Goal: Information Seeking & Learning: Learn about a topic

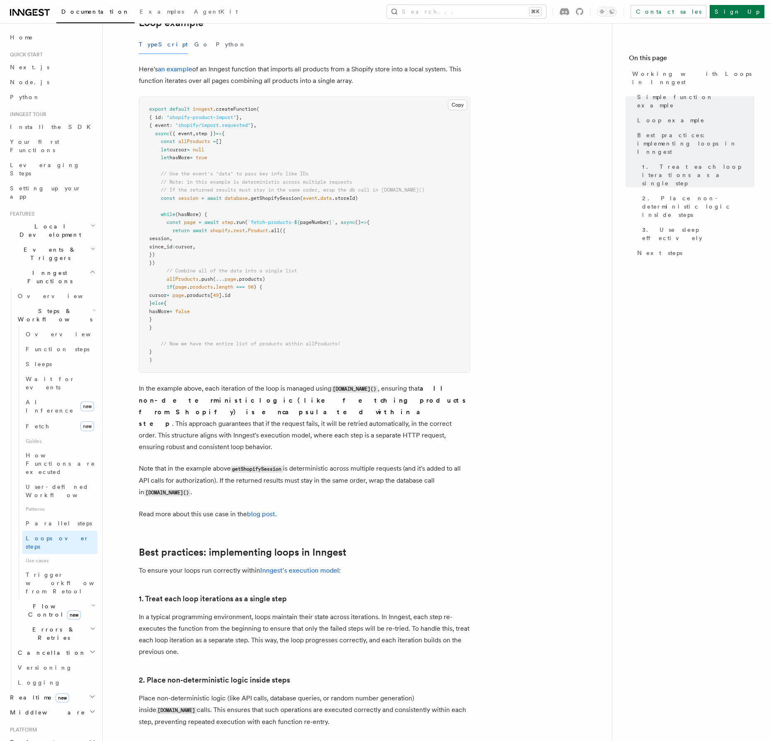
scroll to position [839, 0]
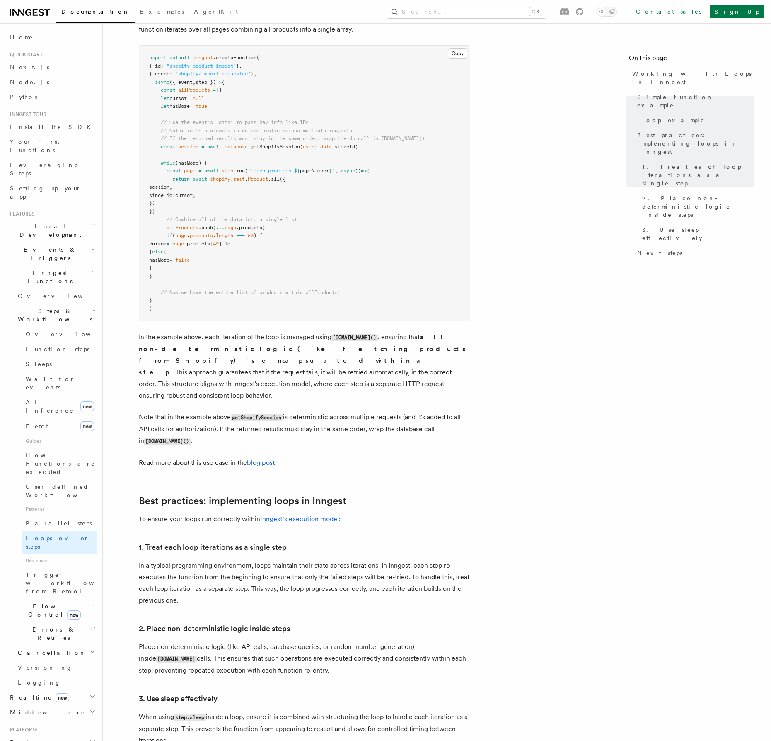
click at [312, 680] on article "Features Inngest Functions Steps & Workflows Working with Loops in Inngest In I…" at bounding box center [357, 96] width 483 height 1797
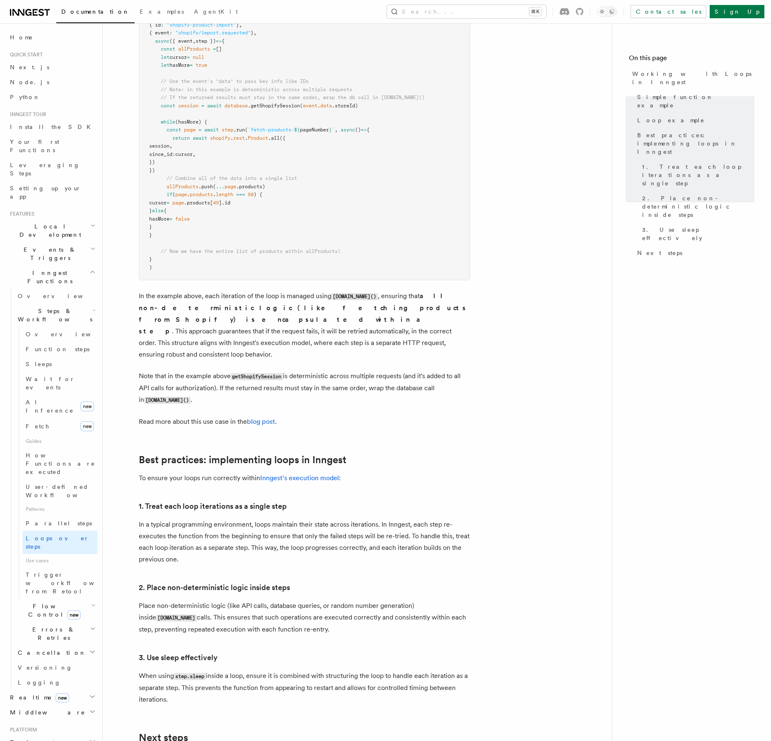
scroll to position [902, 0]
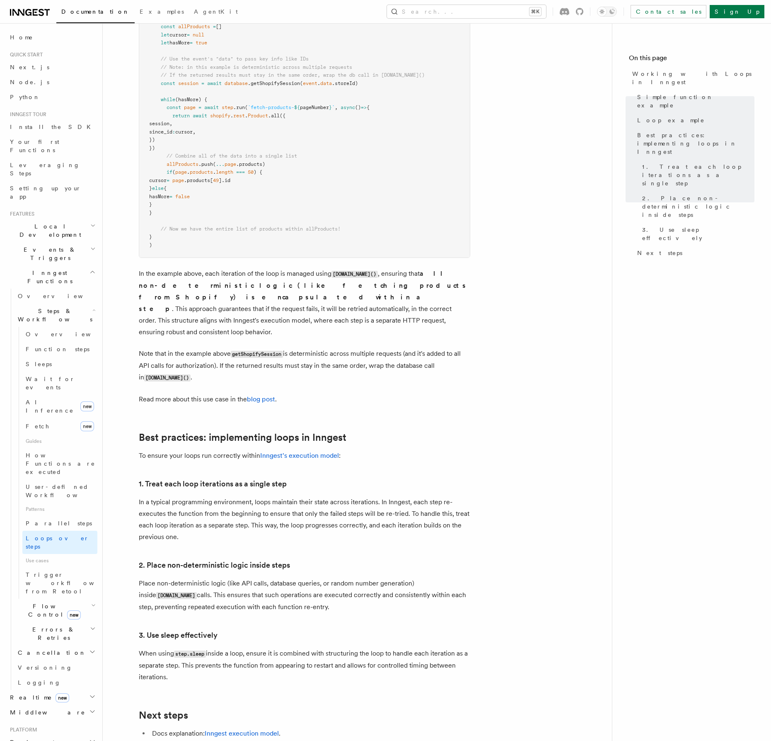
click at [34, 625] on span "Errors & Retries" at bounding box center [52, 633] width 75 height 17
click at [57, 660] on link "Retries" at bounding box center [59, 667] width 75 height 15
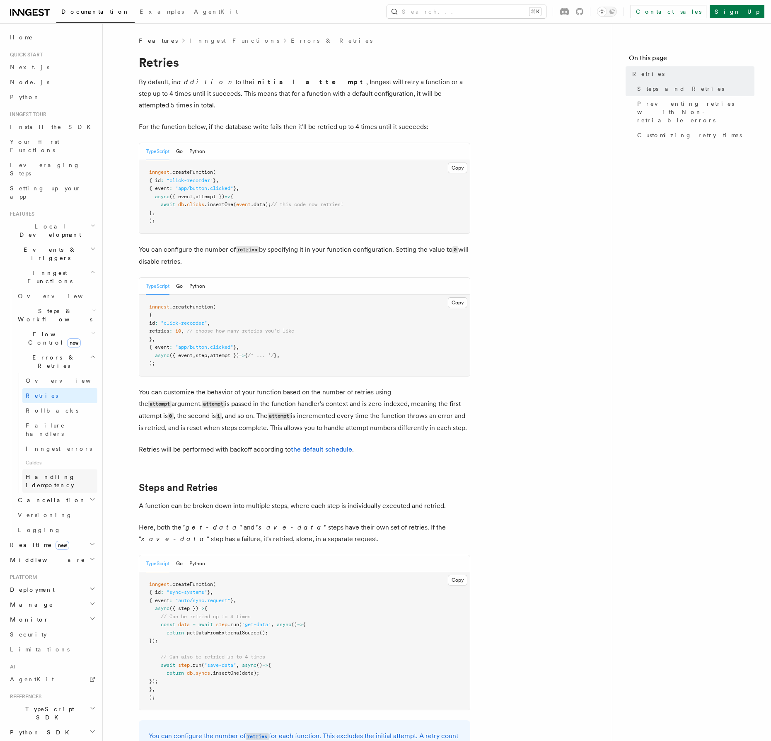
click at [66, 473] on span "Handling idempotency" at bounding box center [51, 480] width 50 height 15
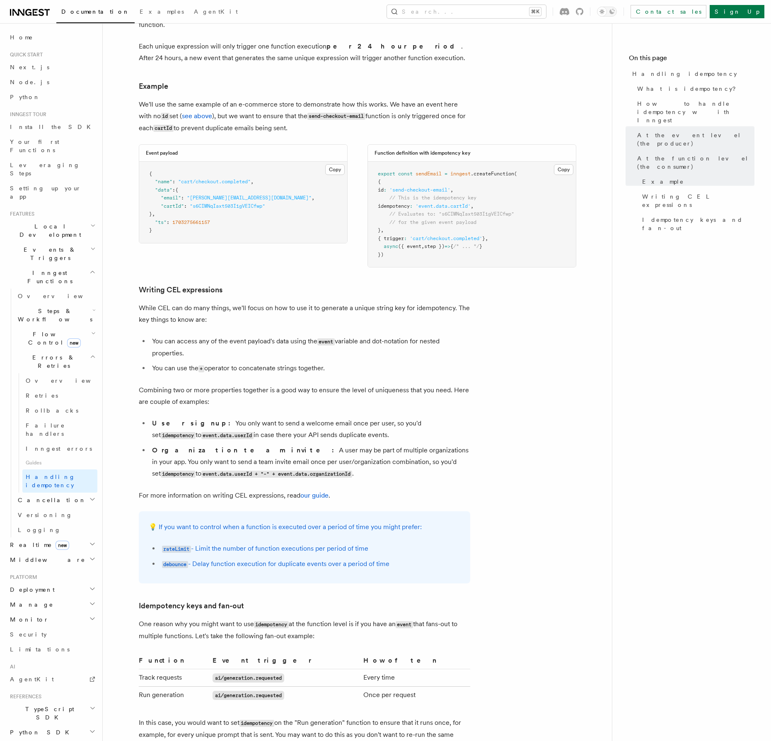
scroll to position [1251, 0]
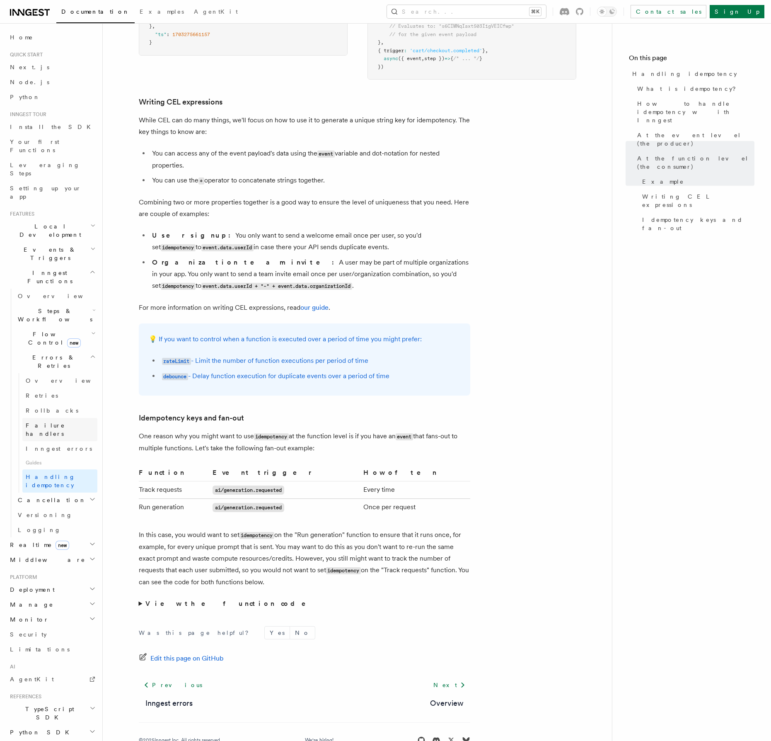
click at [40, 422] on span "Failure handlers" at bounding box center [45, 429] width 39 height 15
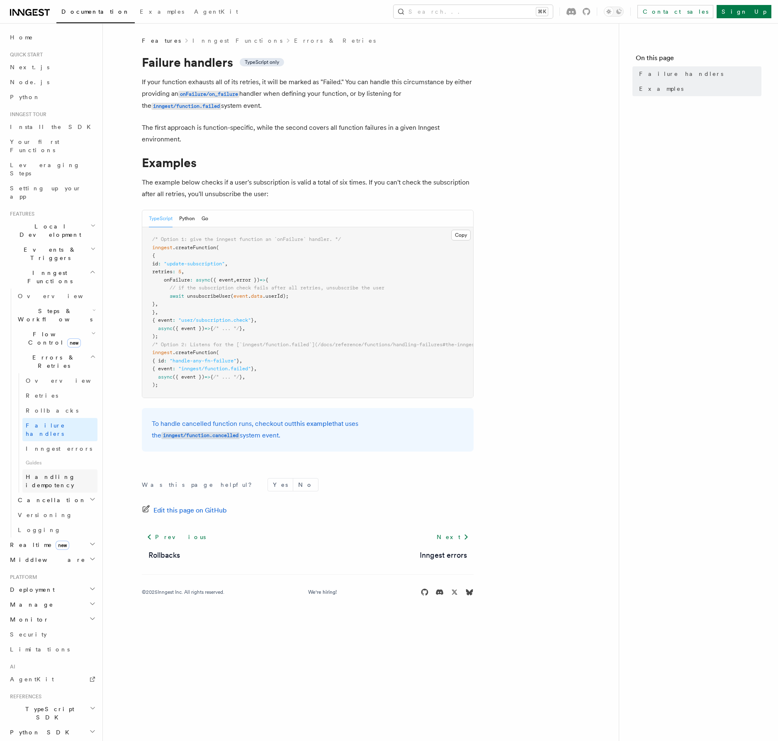
click at [64, 473] on span "Handling idempotency" at bounding box center [62, 481] width 72 height 17
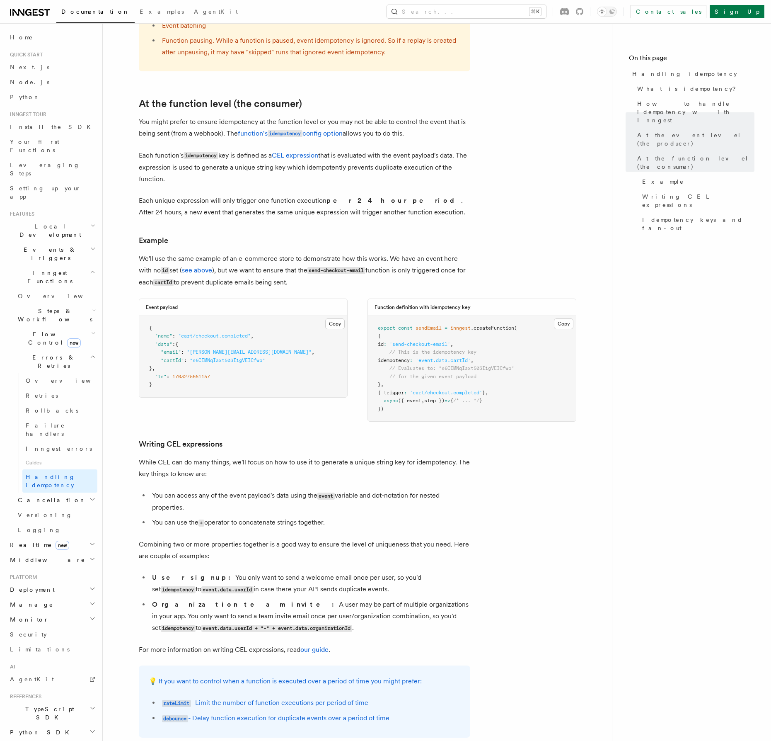
scroll to position [1082, 0]
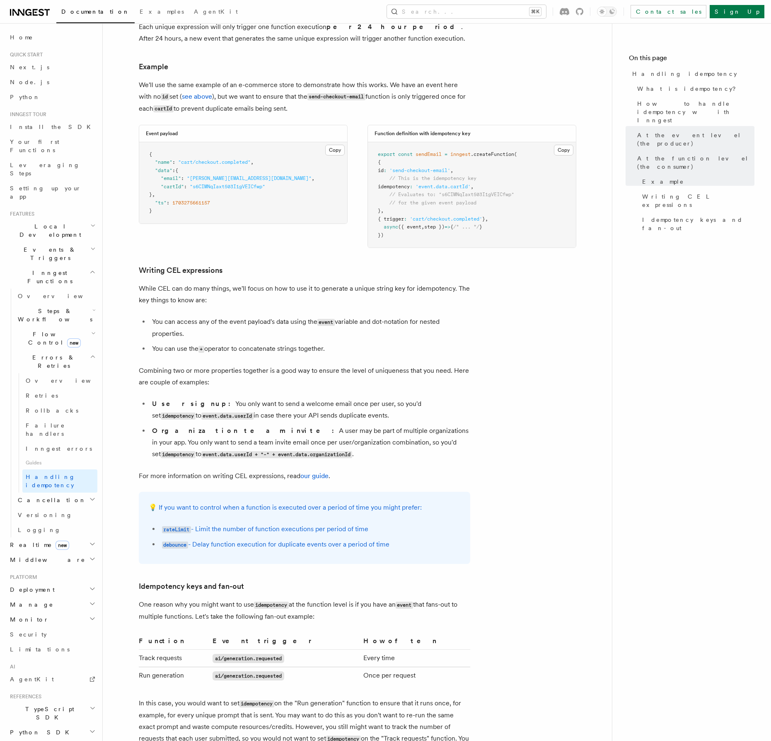
click at [42, 492] on h2 "Cancellation" at bounding box center [56, 499] width 83 height 15
click at [40, 330] on span "Flow Control new" at bounding box center [53, 338] width 77 height 17
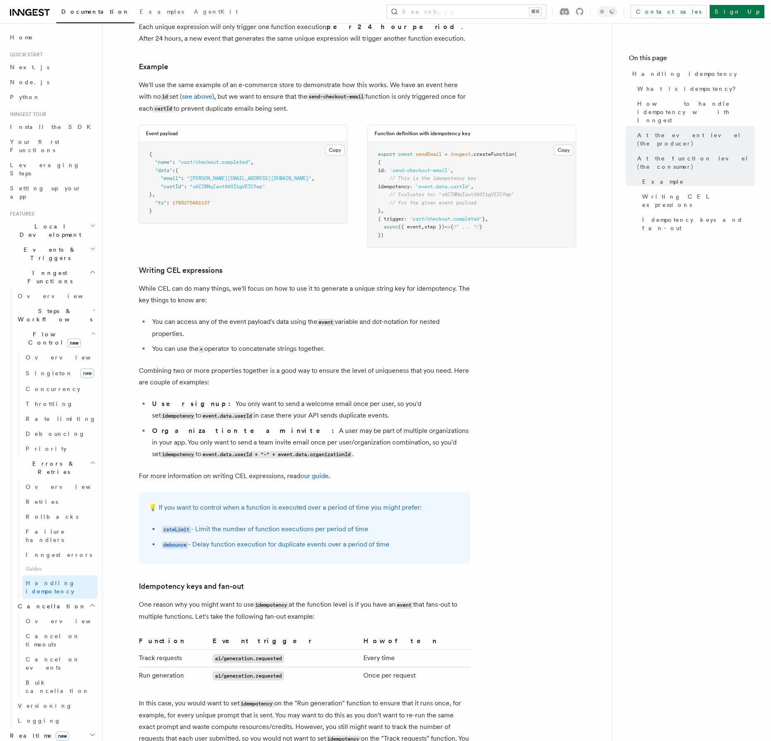
click at [32, 307] on span "Steps & Workflows" at bounding box center [54, 315] width 78 height 17
click at [48, 418] on link "Fetch new" at bounding box center [59, 426] width 75 height 17
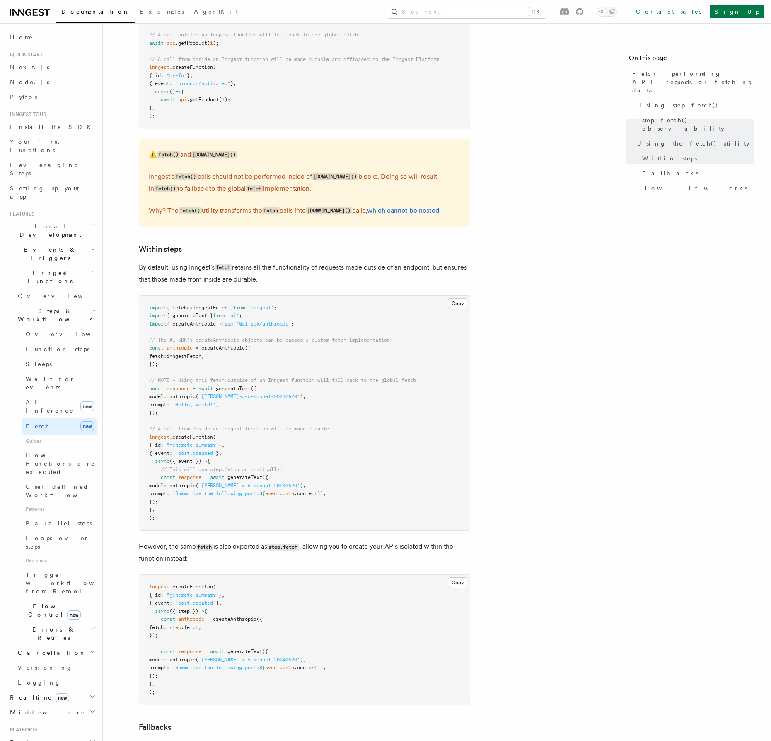
scroll to position [1290, 0]
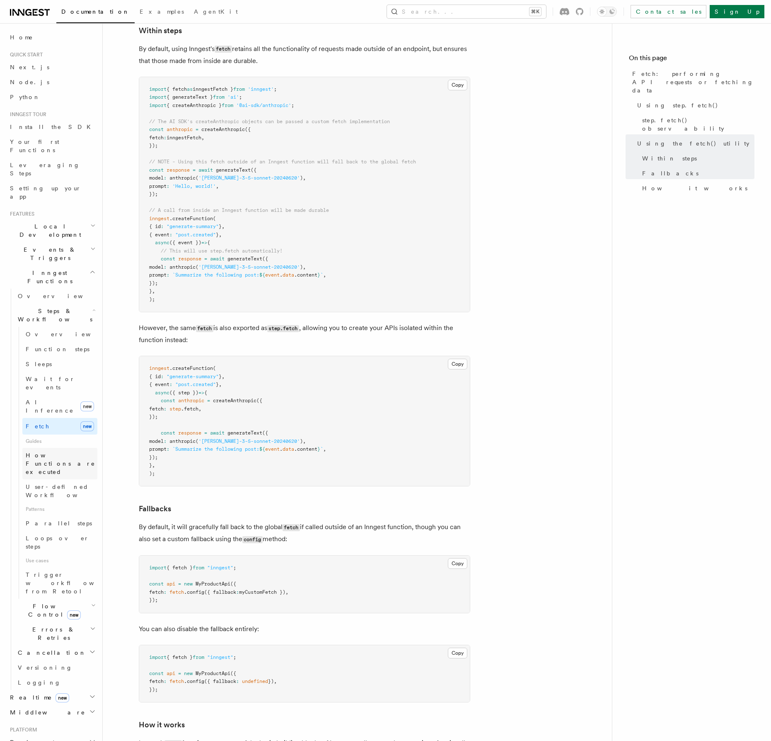
click at [59, 451] on span "How Functions are executed" at bounding box center [62, 463] width 72 height 25
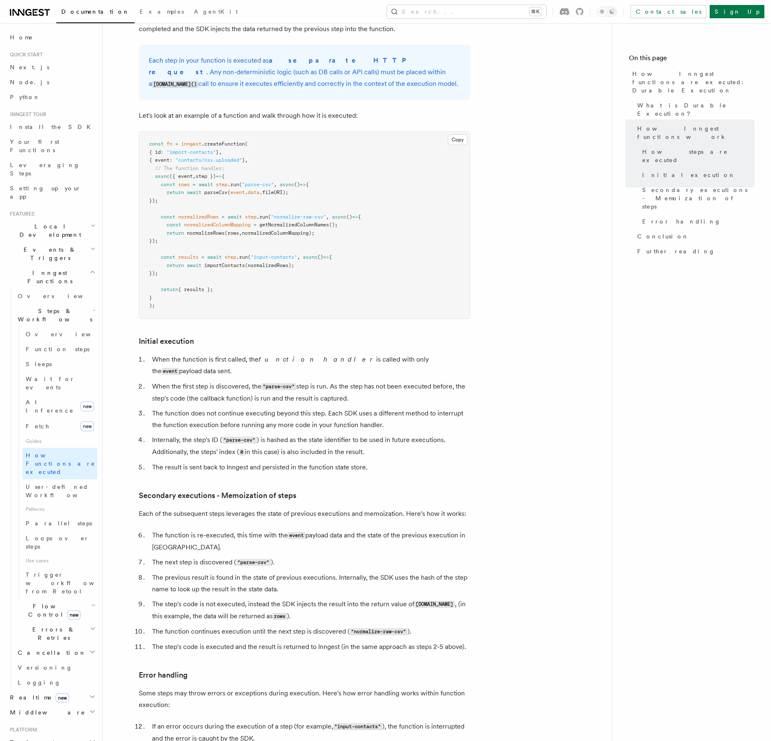
scroll to position [868, 0]
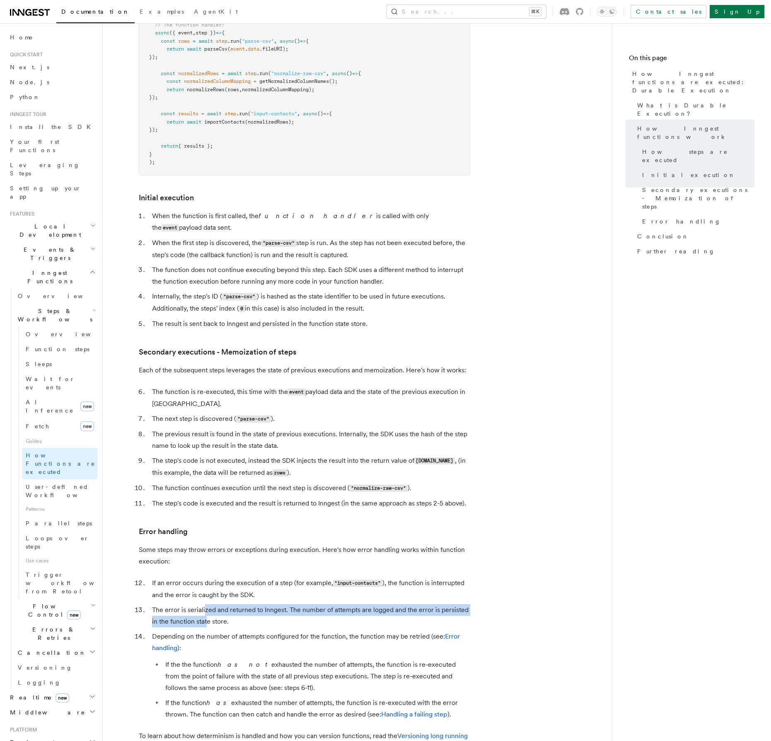
drag, startPoint x: 204, startPoint y: 572, endPoint x: 207, endPoint y: 585, distance: 12.8
click at [207, 604] on li "The error is serialized and returned to Inngest. The number of attempts are log…" at bounding box center [310, 615] width 321 height 23
click at [276, 631] on li "Depending on the number of attempts configured for the function, the function m…" at bounding box center [310, 676] width 321 height 90
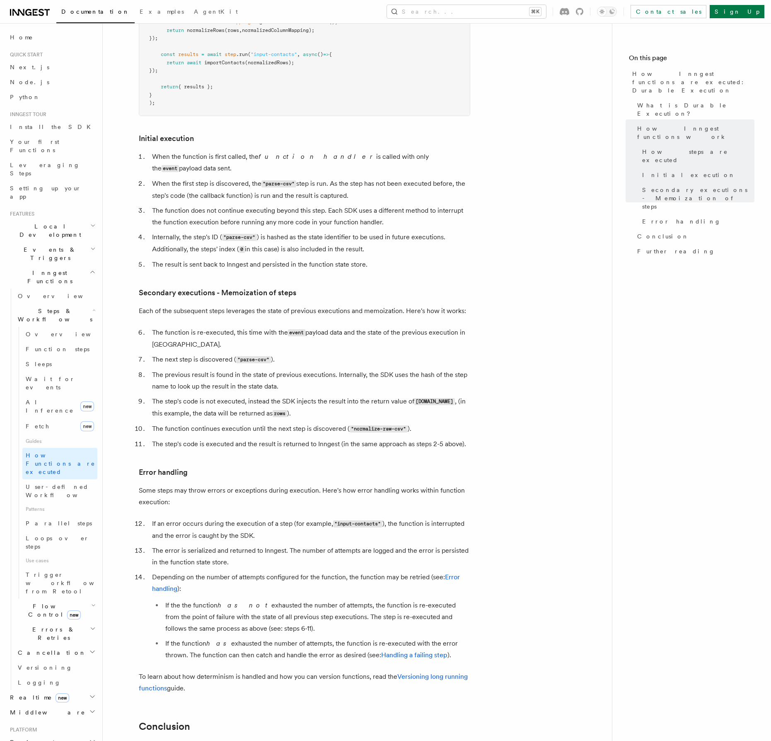
scroll to position [970, 0]
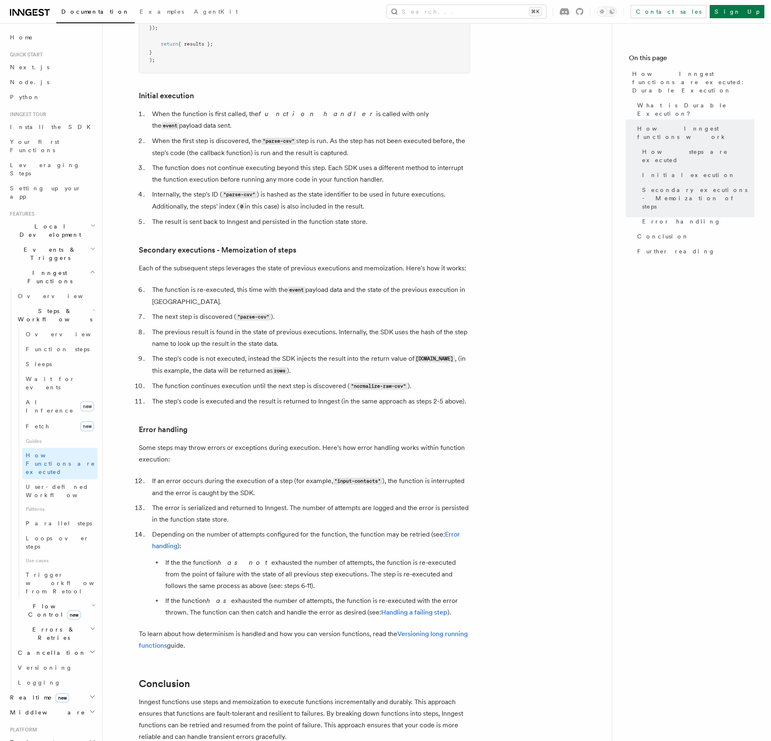
click at [167, 557] on li "If the the function has not exhausted the number of attempts, the function is r…" at bounding box center [317, 574] width 308 height 35
click at [165, 530] on link "Error handling" at bounding box center [306, 539] width 308 height 19
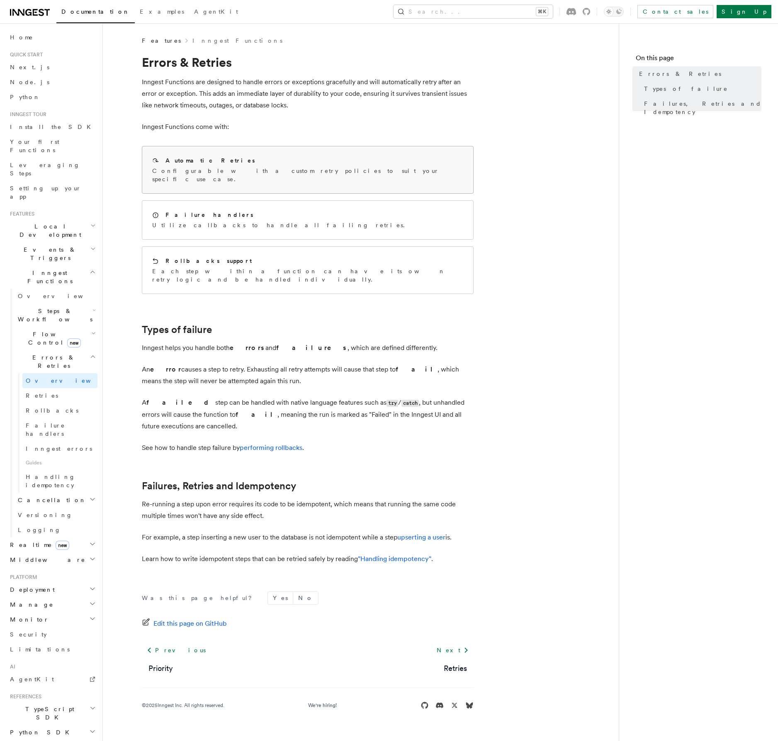
click at [226, 176] on div "Automatic Retries Configurable with a custom retry policies to suit your specif…" at bounding box center [307, 169] width 331 height 47
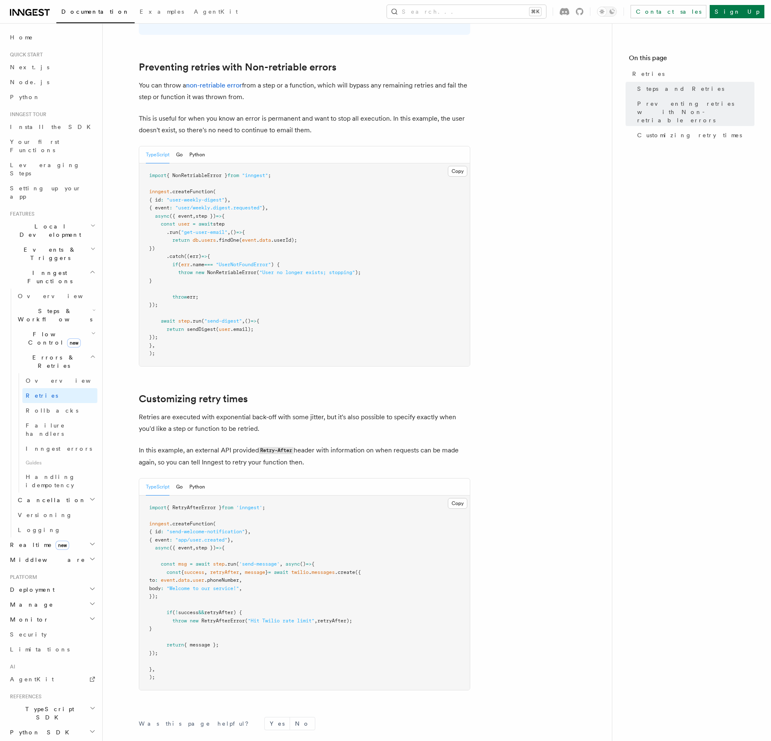
scroll to position [833, 0]
